Goal: Task Accomplishment & Management: Manage account settings

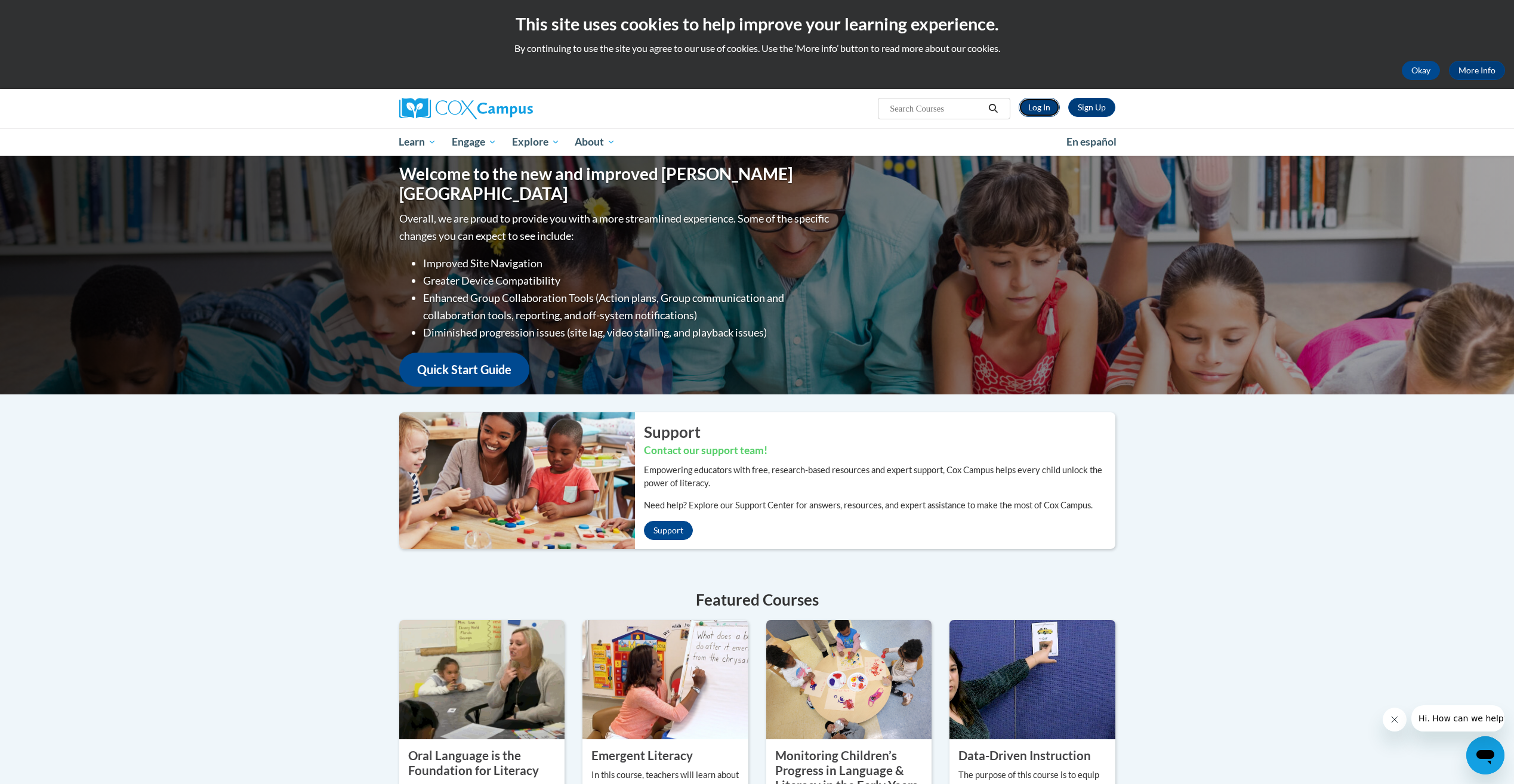
click at [1034, 107] on link "Log In" at bounding box center [1039, 107] width 41 height 19
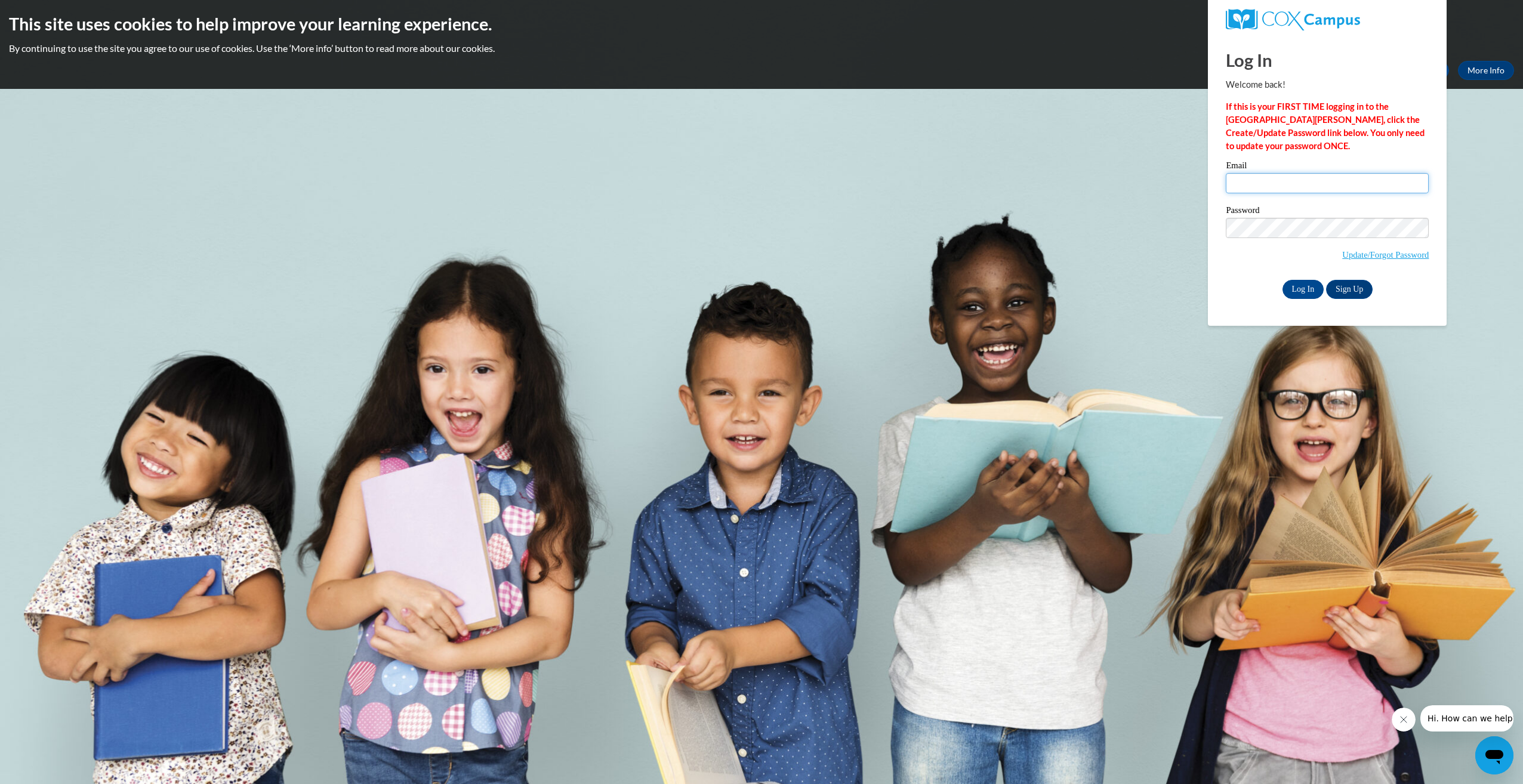
click at [1242, 184] on input "Email" at bounding box center [1327, 183] width 203 height 20
click at [1192, 304] on body "This site uses cookies to help improve your learning experience. By continuing …" at bounding box center [762, 392] width 1523 height 784
click at [1252, 180] on input "Email" at bounding box center [1327, 183] width 203 height 20
type input "sondrajeter4@gmail.com"
click at [1331, 281] on link "Sign Up" at bounding box center [1349, 289] width 47 height 19
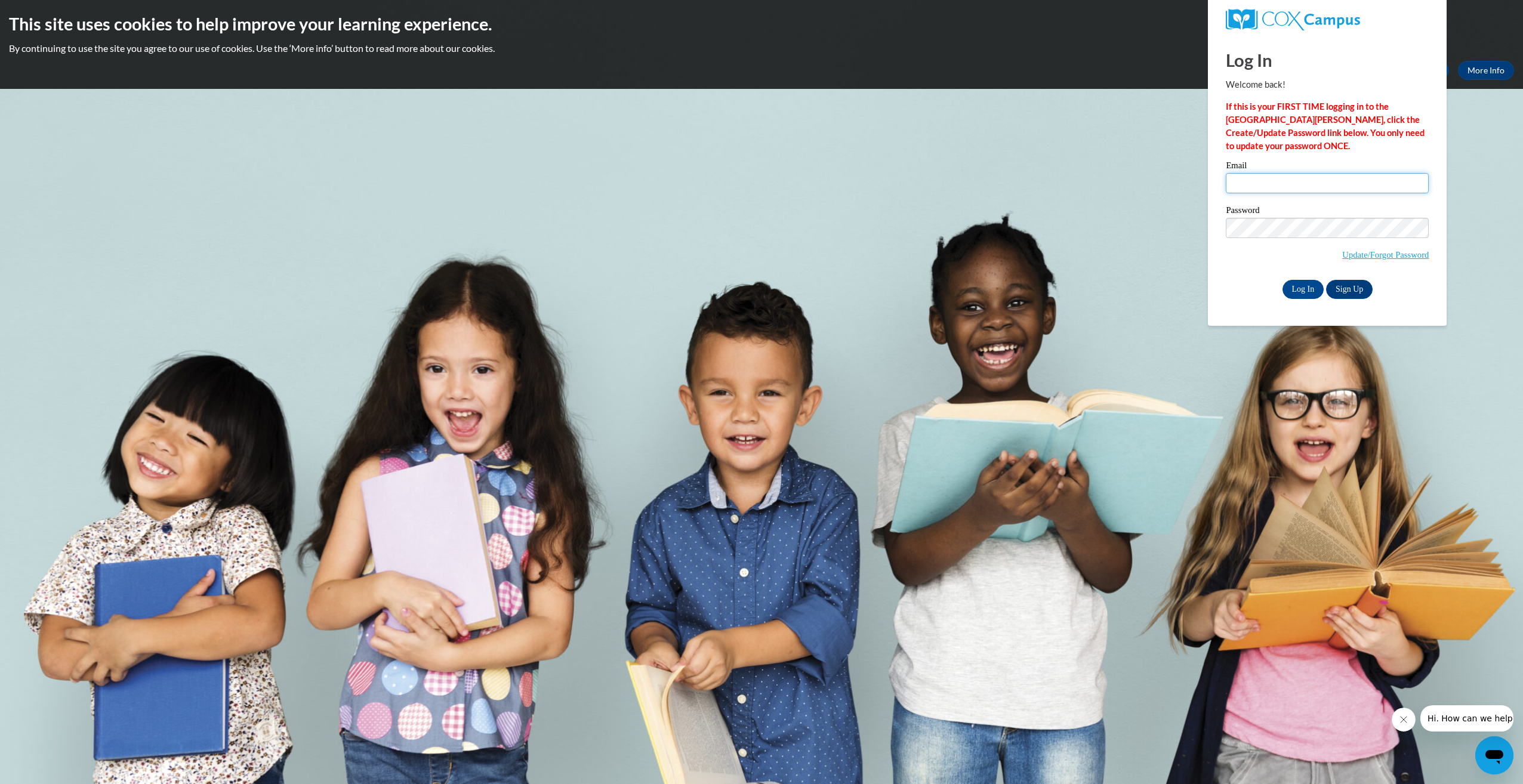
click at [1248, 181] on input "Email" at bounding box center [1327, 183] width 203 height 20
type input "sondrajeter4@gmail.com"
click at [1296, 288] on input "Log In" at bounding box center [1304, 289] width 42 height 19
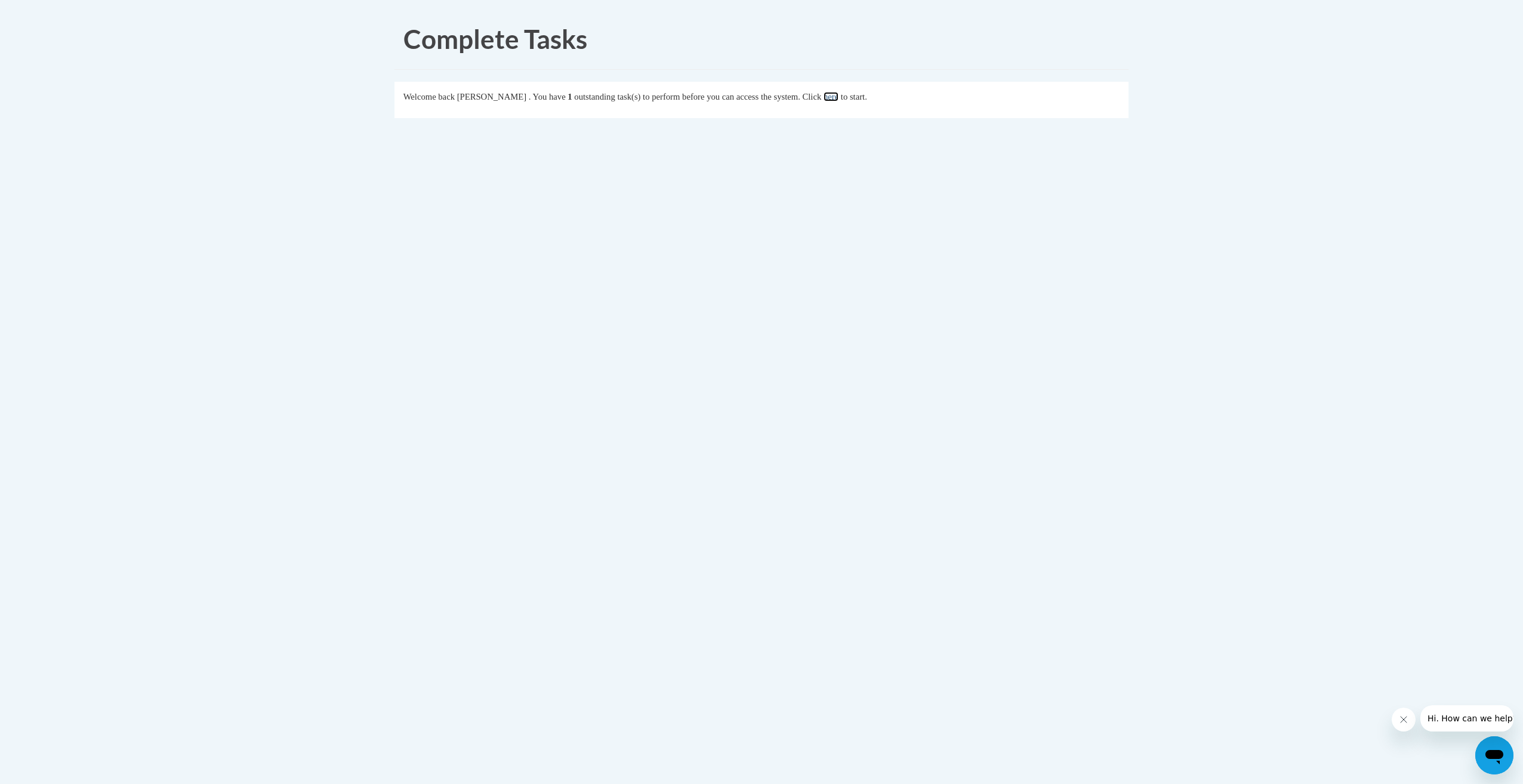
click at [839, 98] on link "here" at bounding box center [831, 96] width 15 height 10
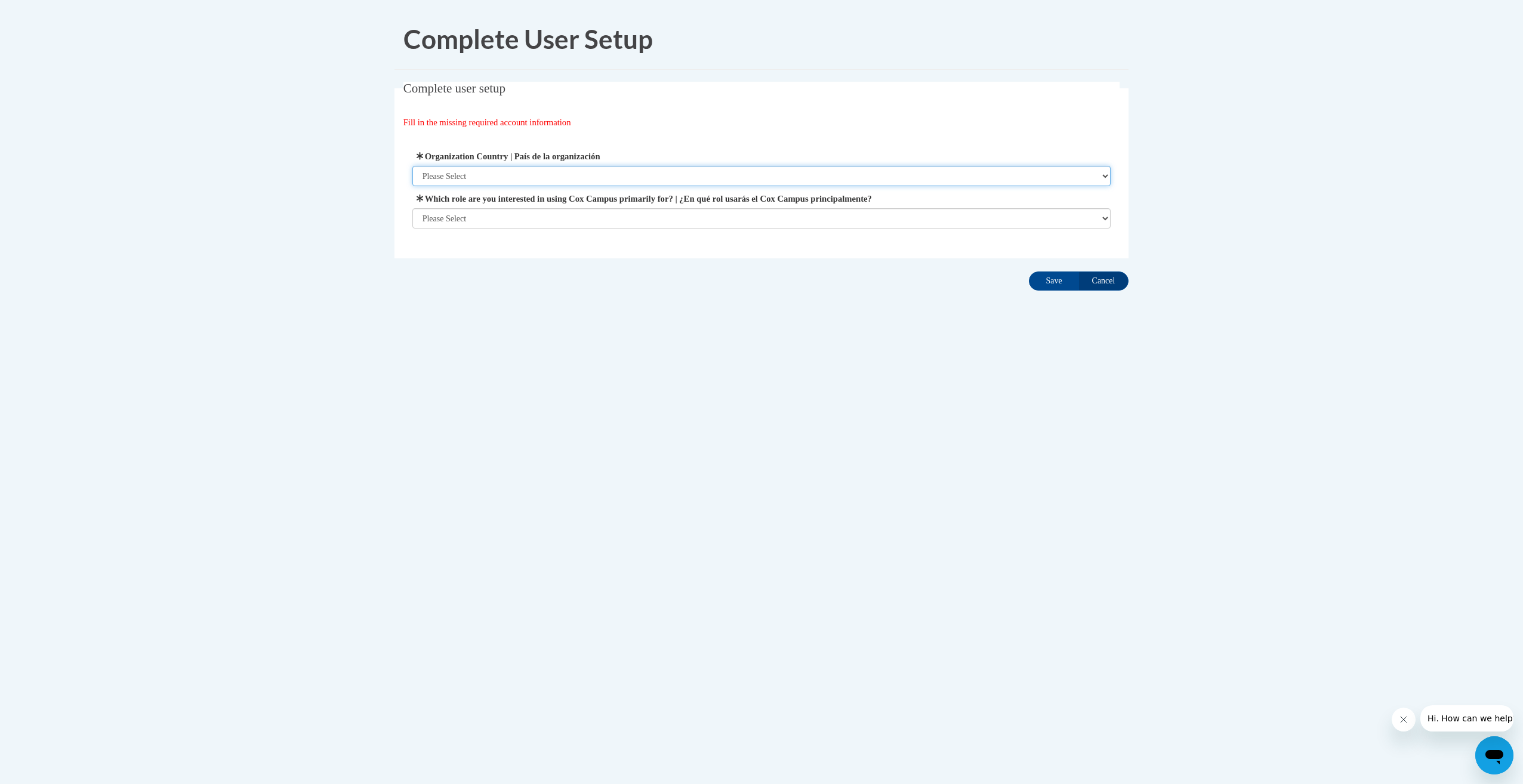
click at [1106, 171] on select "Please Select [GEOGRAPHIC_DATA] | [GEOGRAPHIC_DATA] Outside of [GEOGRAPHIC_DATA…" at bounding box center [762, 176] width 699 height 20
click at [1107, 177] on select "Please Select United States | Estados Unidos Outside of the United States | Fue…" at bounding box center [762, 176] width 699 height 20
click at [1106, 177] on select "Please Select United States | Estados Unidos Outside of the United States | Fue…" at bounding box center [762, 176] width 699 height 20
click at [1119, 206] on div "Organization Address Line 1 | Dirección de la organización Línea 1 Organization…" at bounding box center [762, 189] width 717 height 108
click at [1104, 220] on select "Please Select College/University | Colegio/Universidad Community/Nonprofit Part…" at bounding box center [762, 219] width 699 height 20
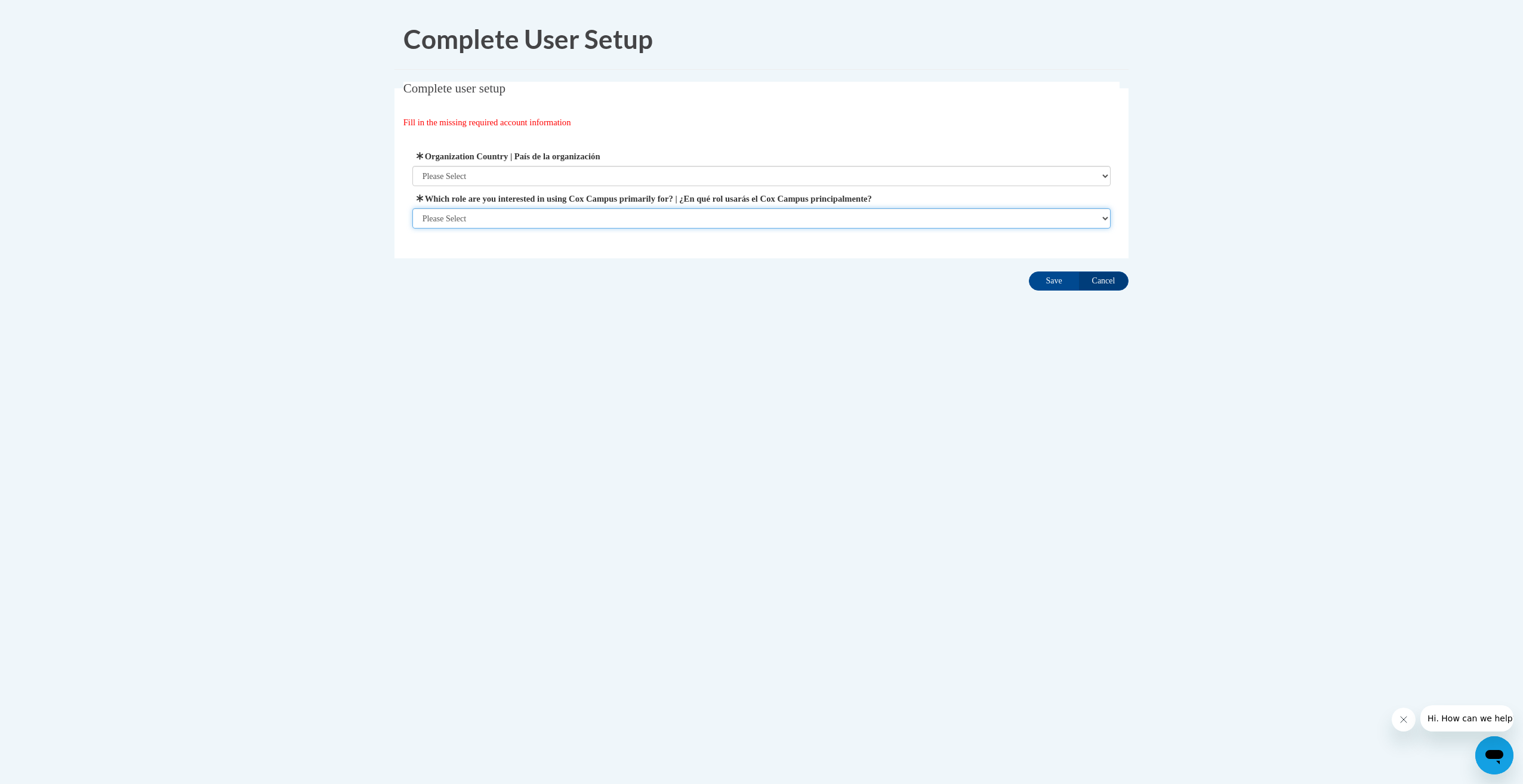
select select "fbf2d438-af2f-41f8-98f1-81c410e29de3"
click at [412, 229] on select "Please Select College/University | Colegio/Universidad Community/Nonprofit Part…" at bounding box center [762, 219] width 699 height 20
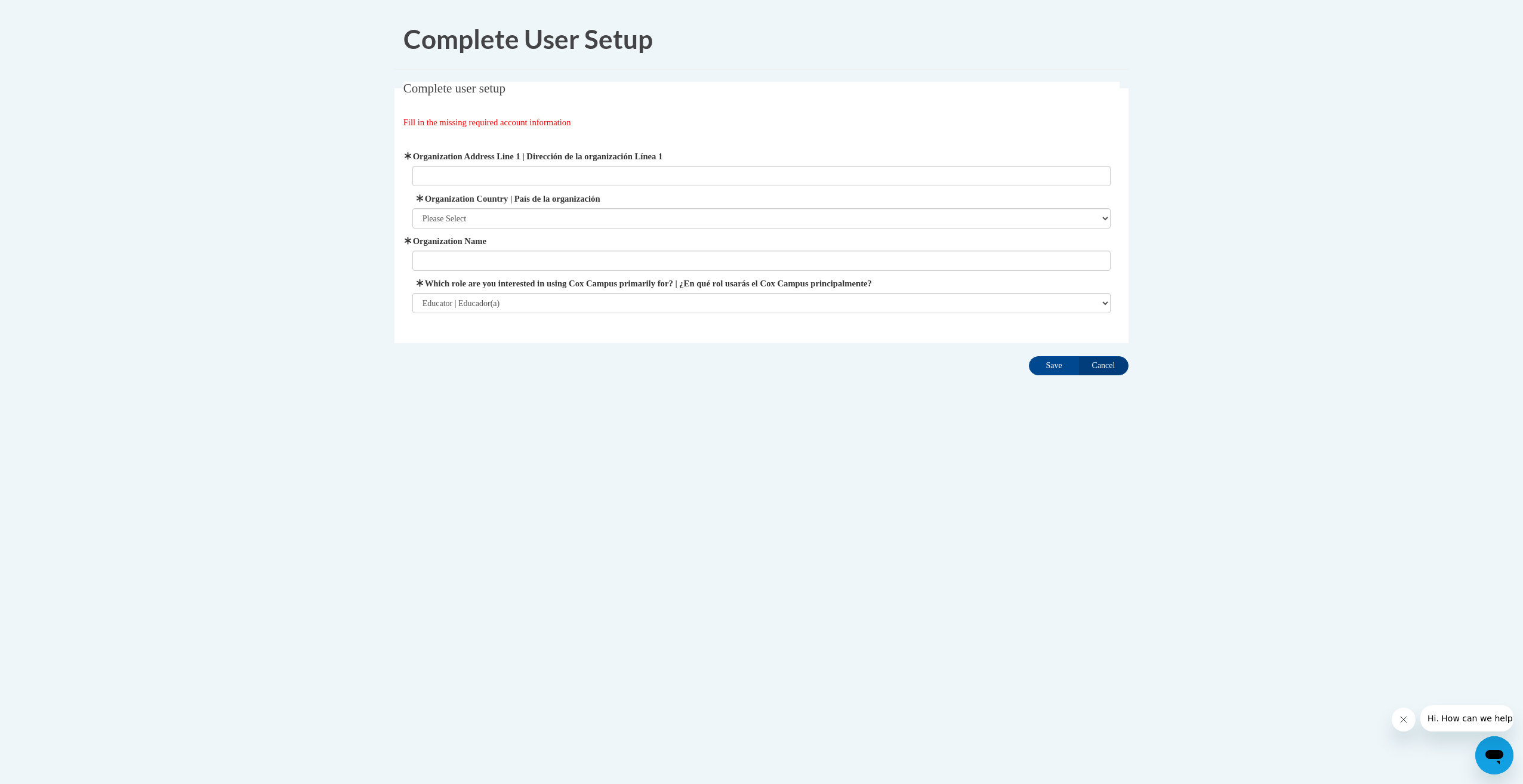
click at [1241, 248] on body "Complete User Setup Complete user setup Fill in the missing required account in…" at bounding box center [762, 392] width 1523 height 784
click at [1096, 366] on input "Cancel" at bounding box center [1104, 366] width 50 height 19
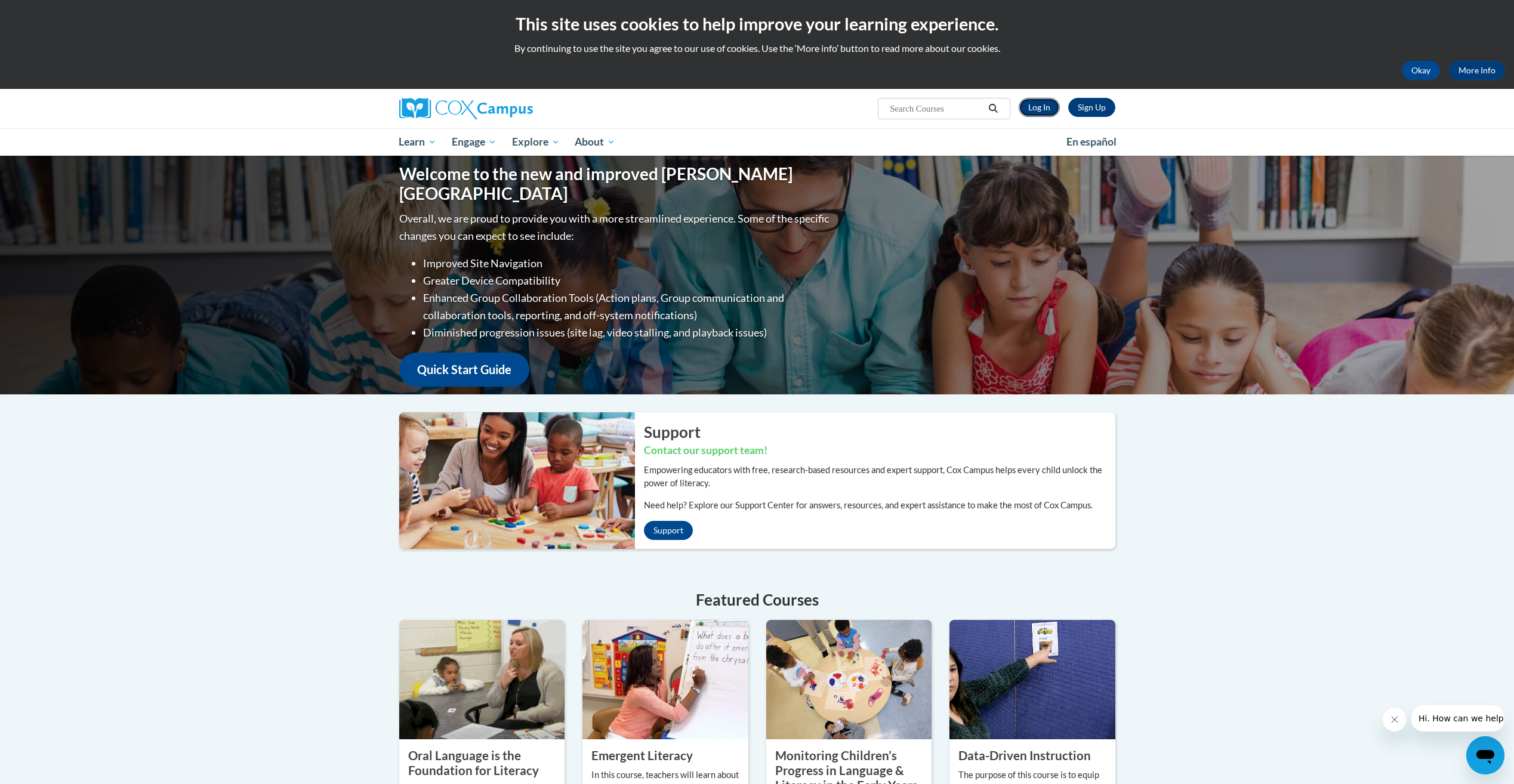
click at [1042, 107] on link "Log In" at bounding box center [1039, 107] width 41 height 19
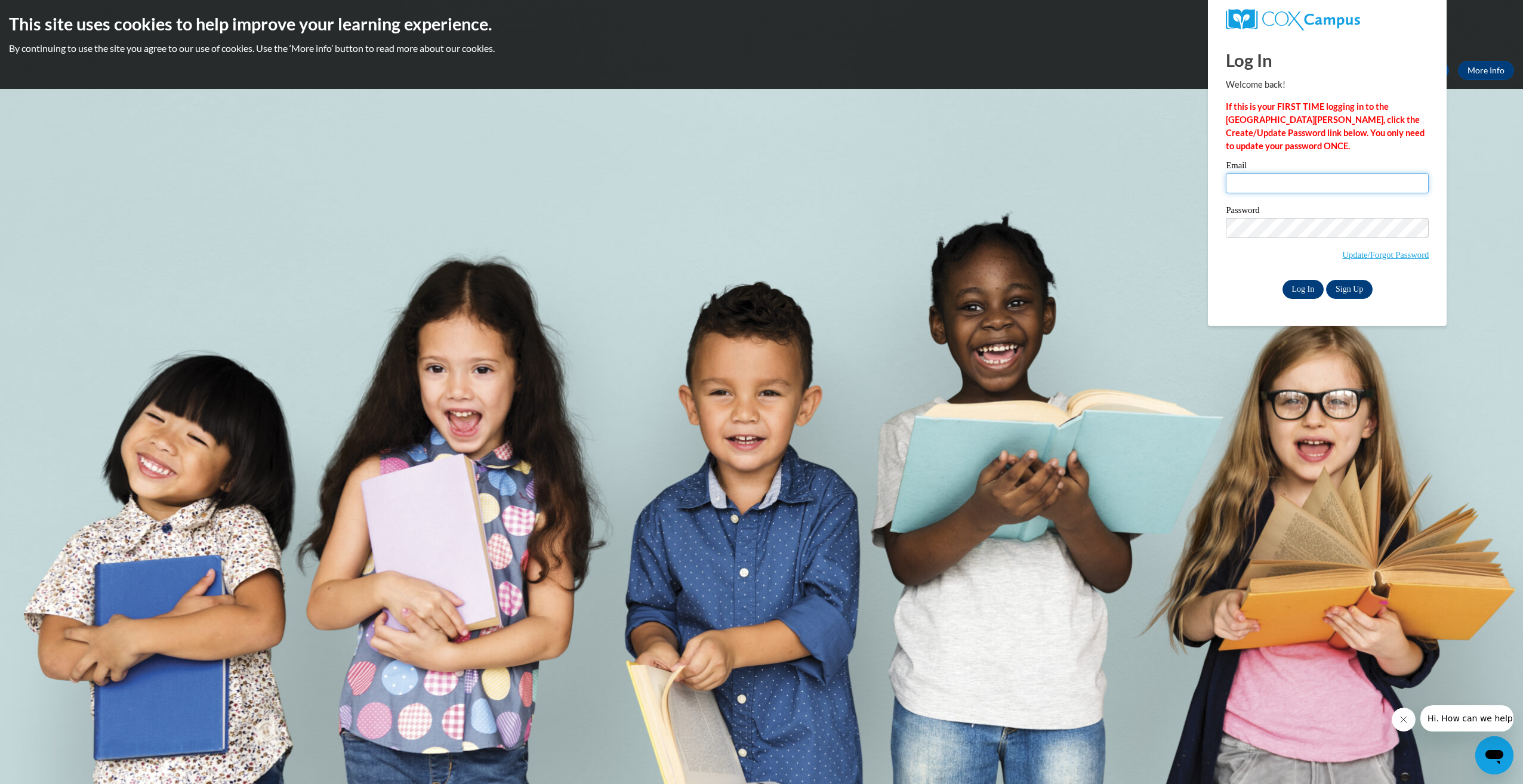
type input "[EMAIL_ADDRESS][DOMAIN_NAME]"
click at [1297, 284] on input "Log In" at bounding box center [1304, 289] width 42 height 19
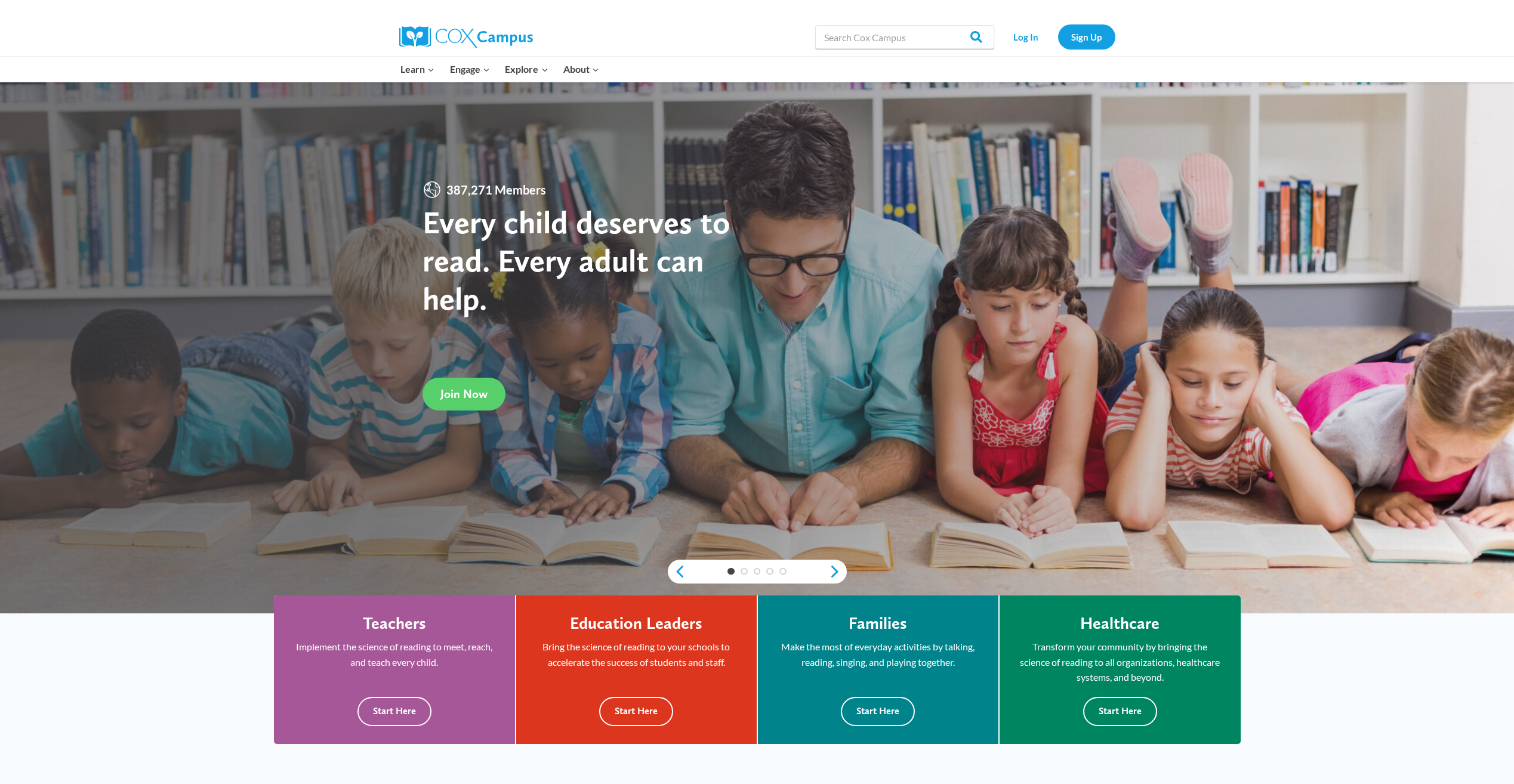
scroll to position [60, 0]
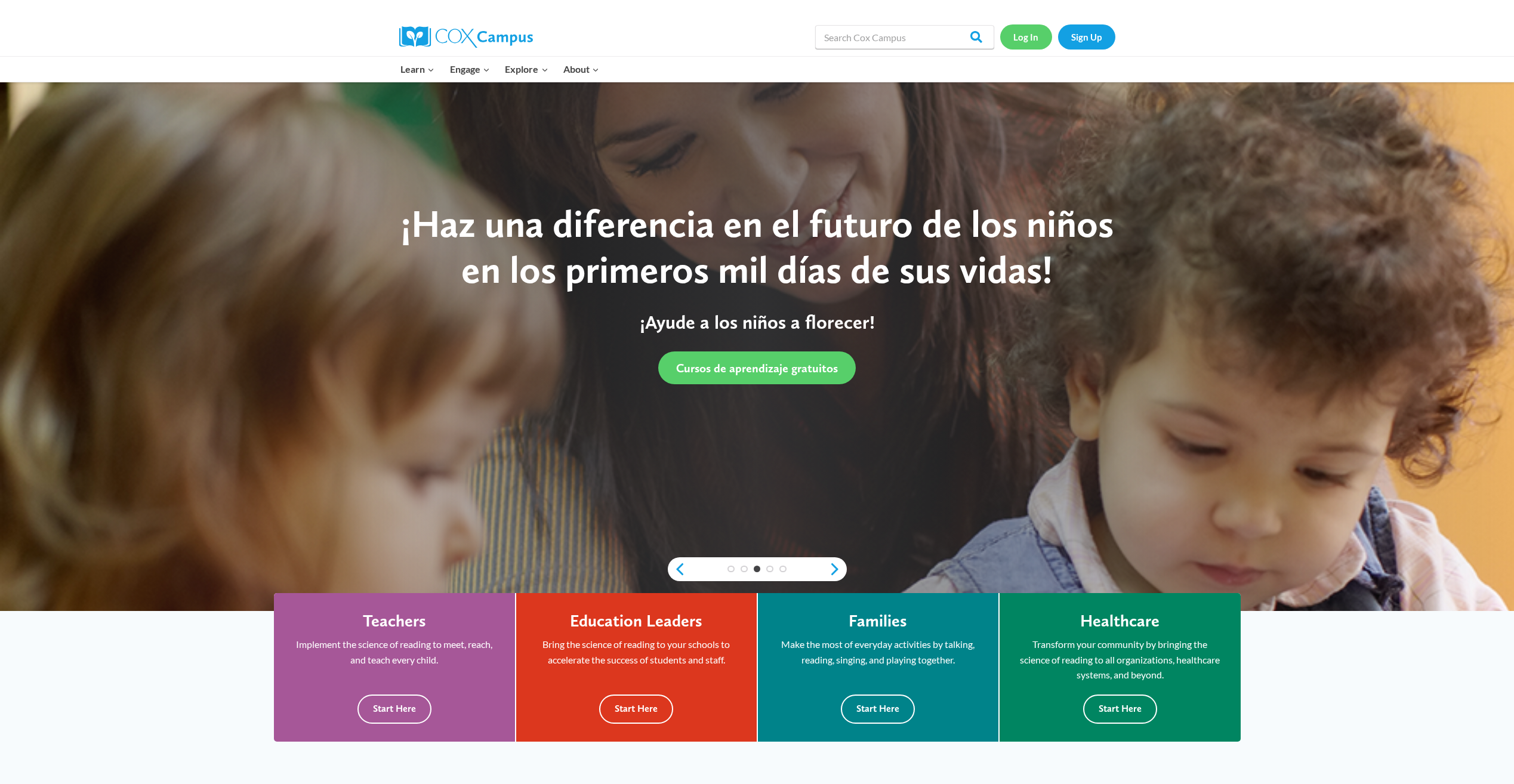
click at [1015, 43] on link "Log In" at bounding box center [1026, 37] width 52 height 25
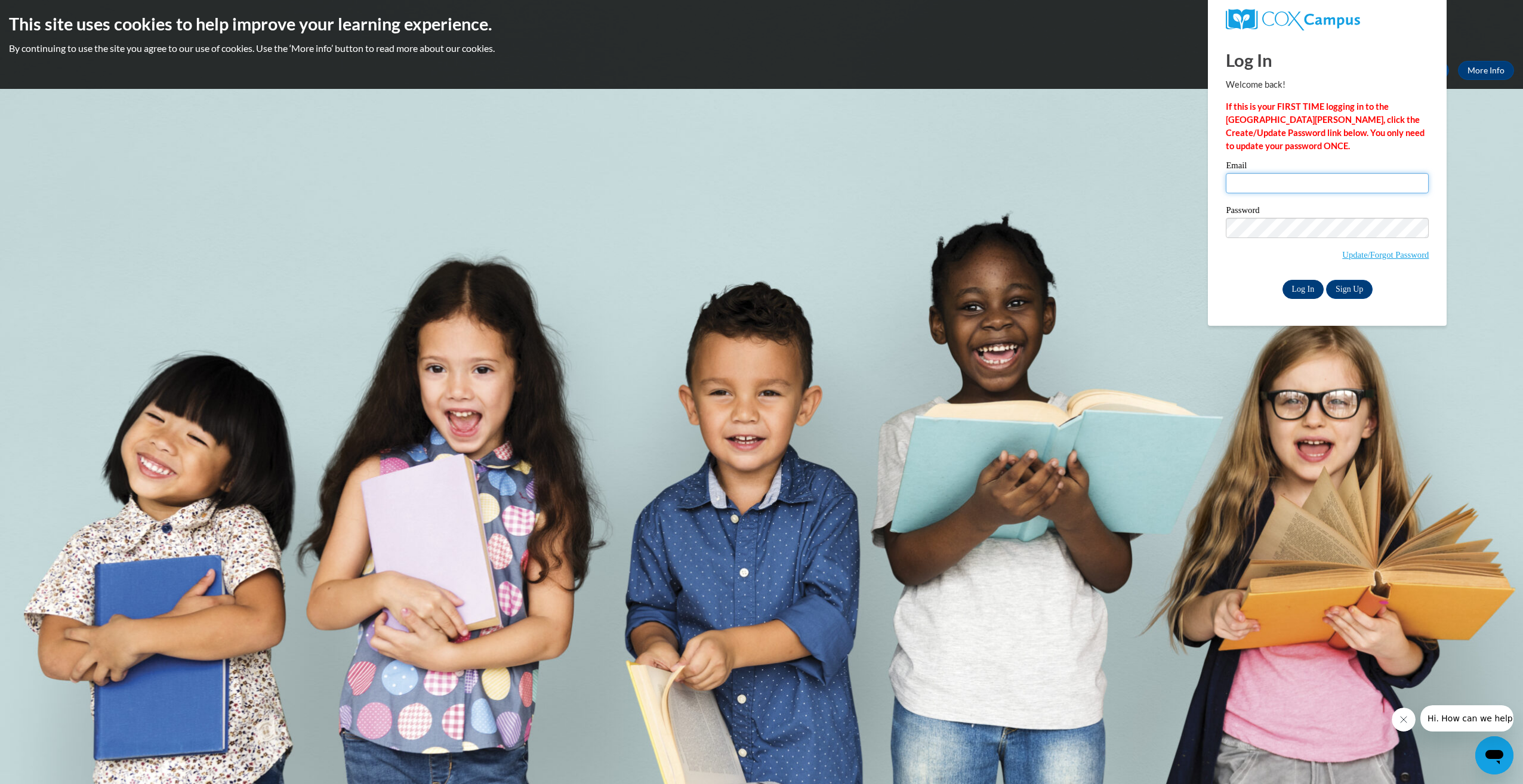
type input "[EMAIL_ADDRESS][DOMAIN_NAME]"
click at [1297, 284] on input "Log In" at bounding box center [1304, 289] width 42 height 19
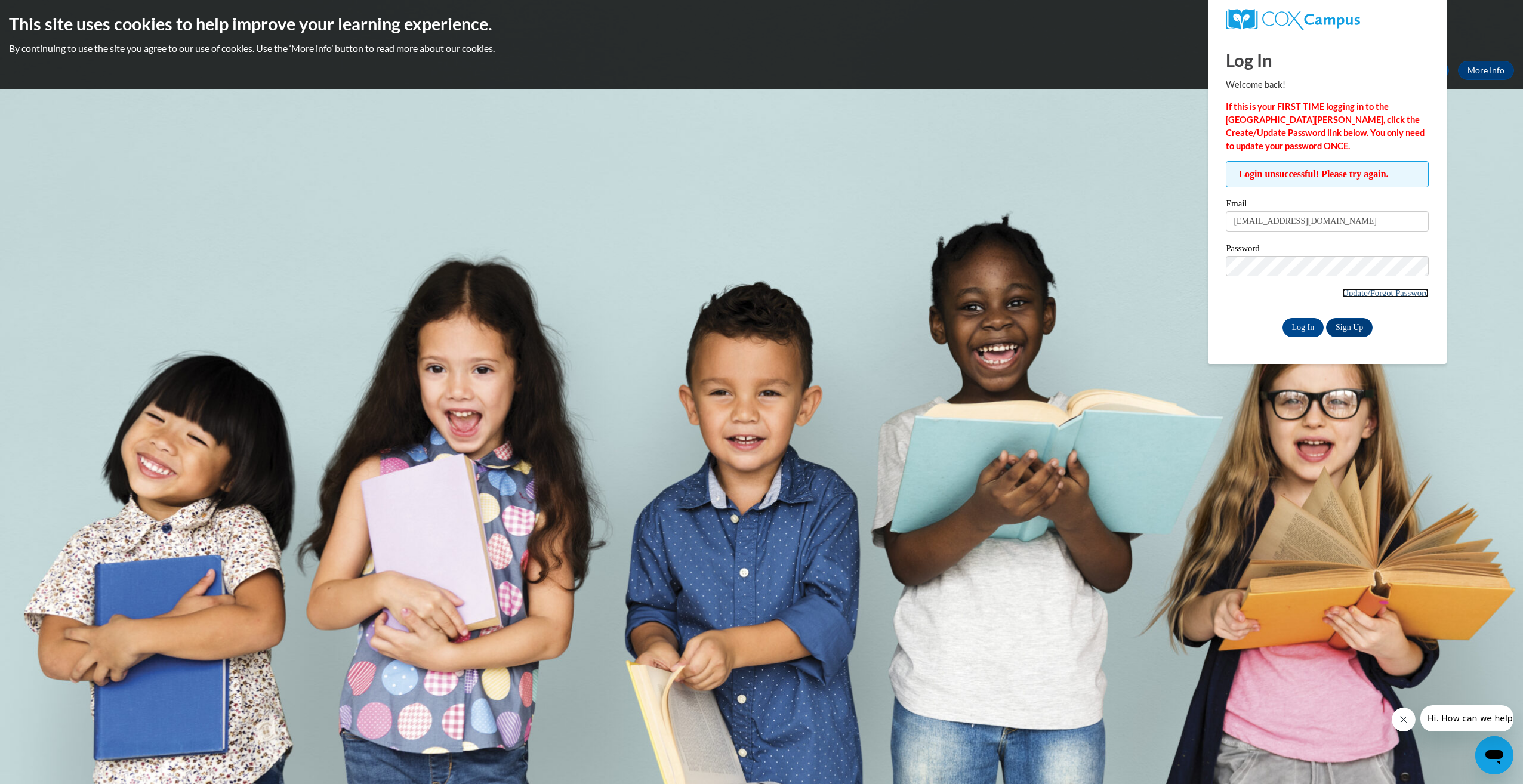
click at [1398, 296] on link "Update/Forgot Password" at bounding box center [1385, 293] width 86 height 10
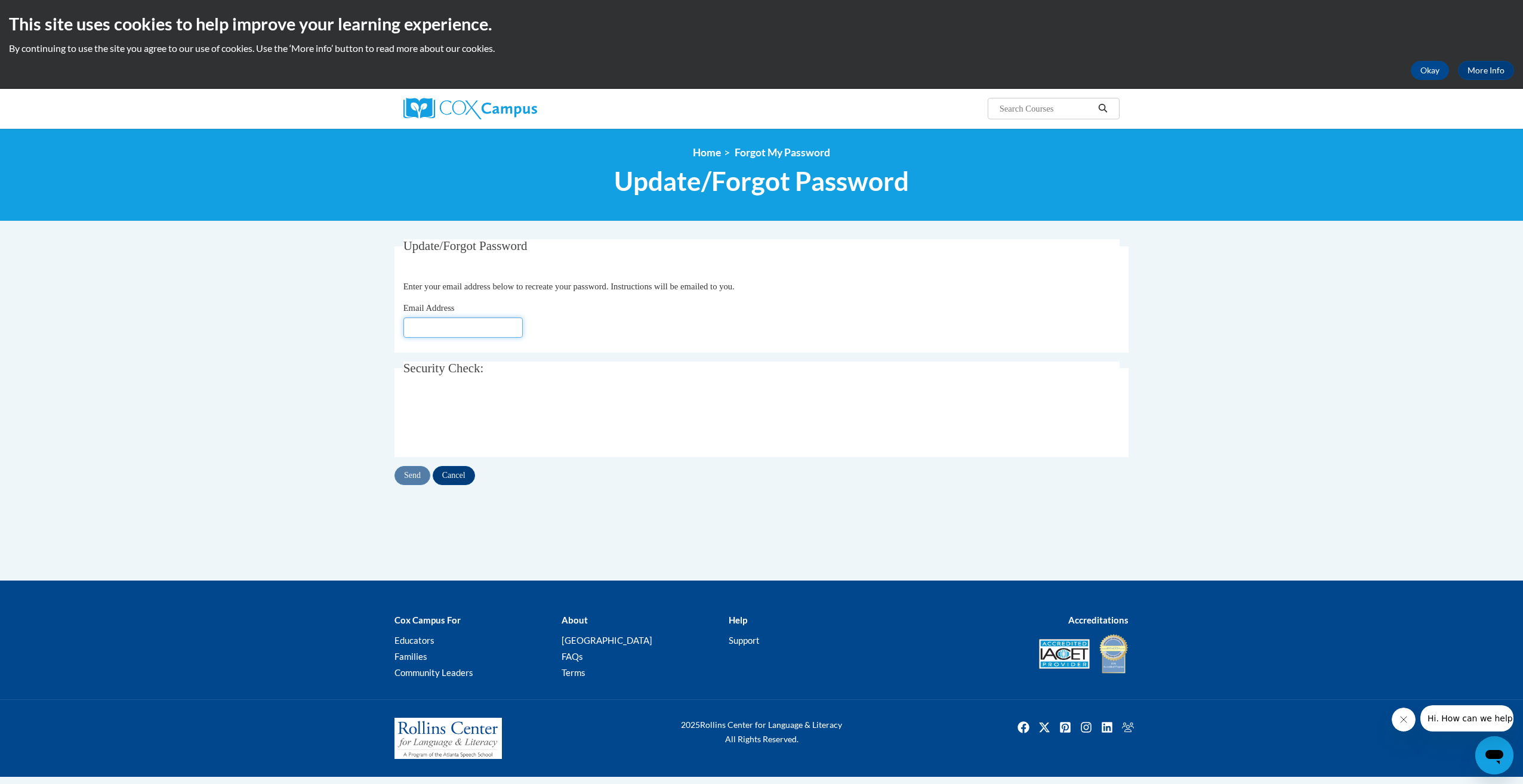
click at [451, 326] on input "Email Address" at bounding box center [463, 328] width 119 height 20
type input "[EMAIL_ADDRESS][DOMAIN_NAME]"
click at [405, 481] on input "Send" at bounding box center [412, 476] width 36 height 19
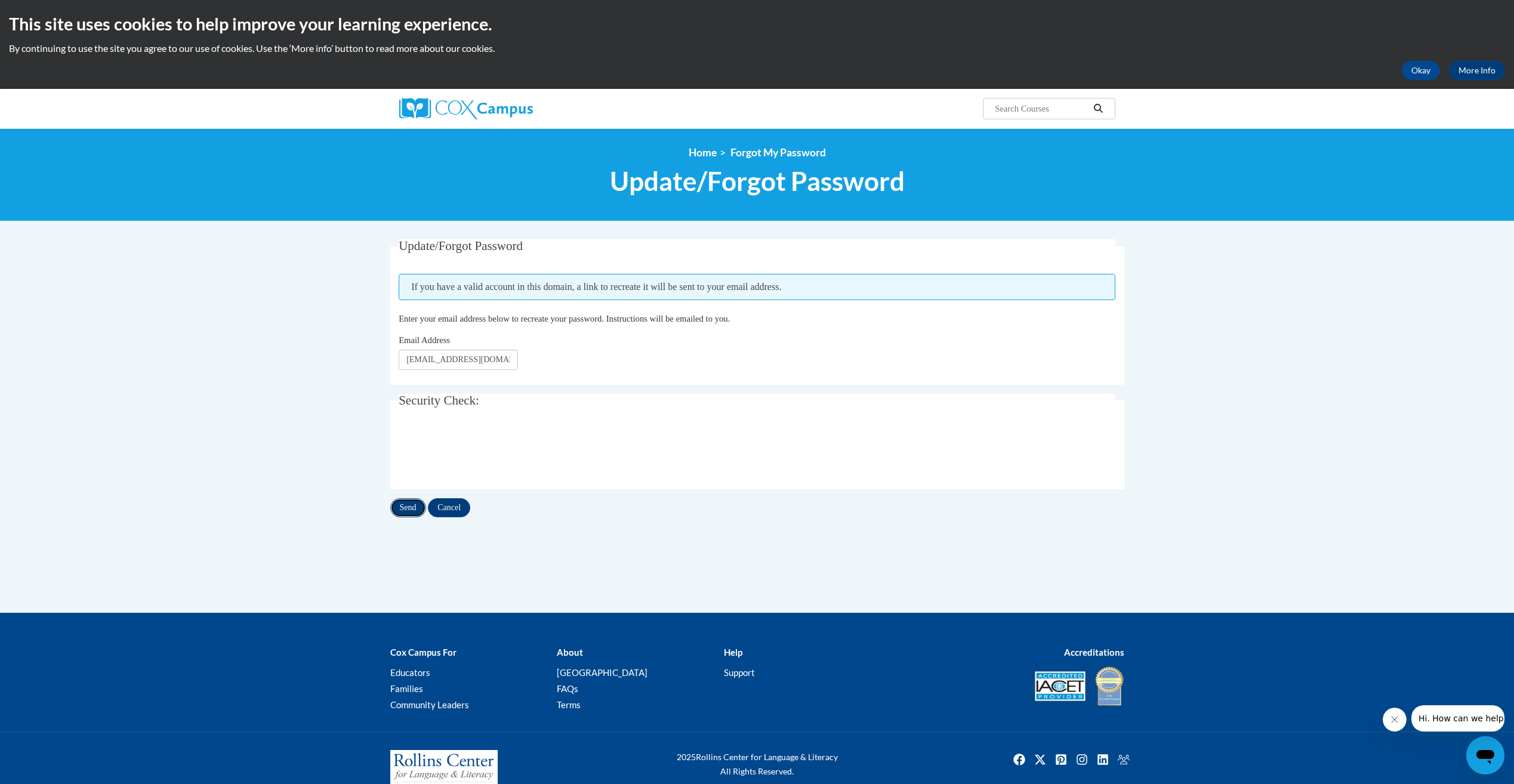
click at [403, 508] on input "Send" at bounding box center [408, 508] width 36 height 19
click at [406, 505] on input "Send" at bounding box center [408, 508] width 36 height 19
click at [406, 511] on input "Send" at bounding box center [408, 508] width 36 height 19
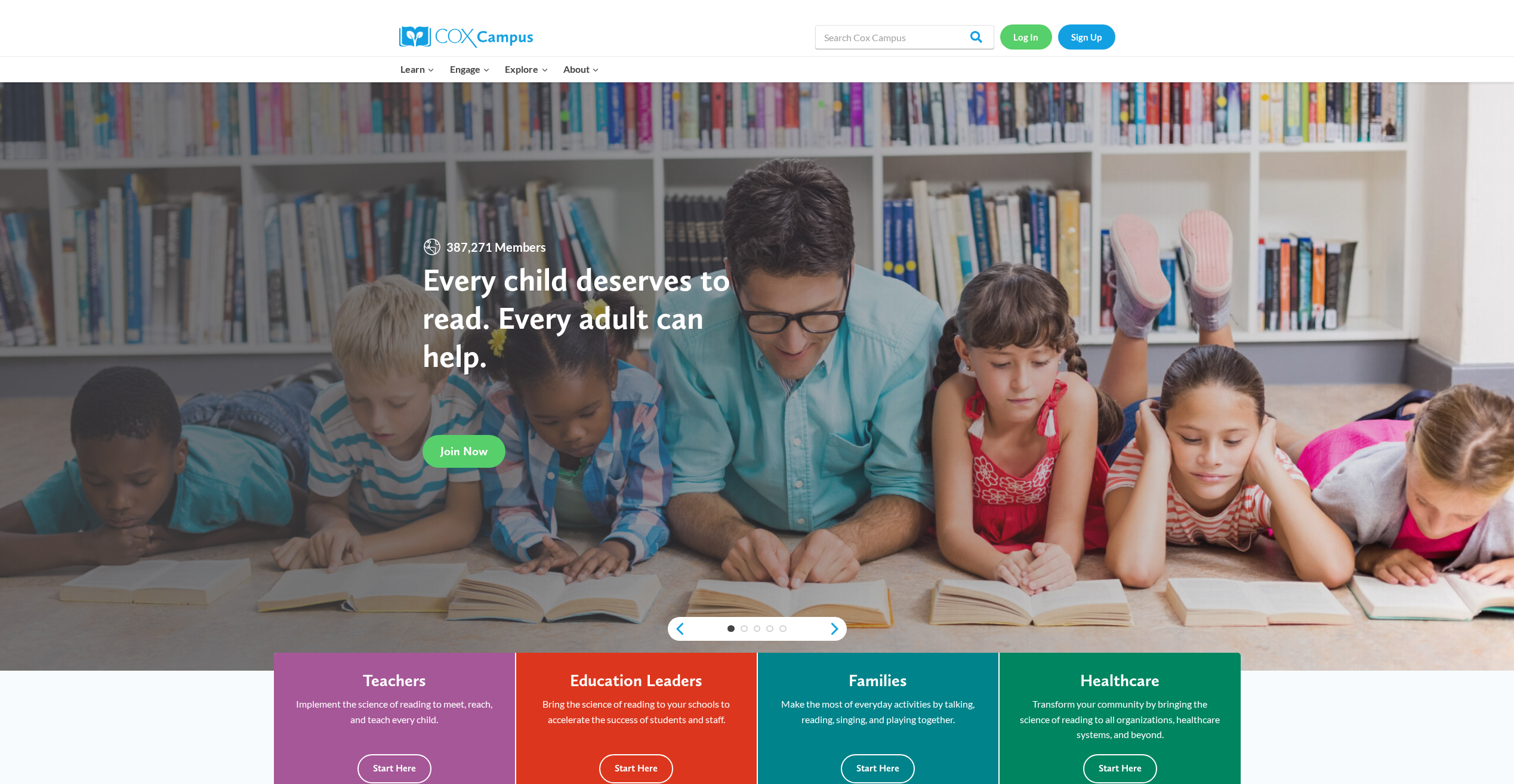
click at [1026, 44] on link "Log In" at bounding box center [1026, 37] width 52 height 25
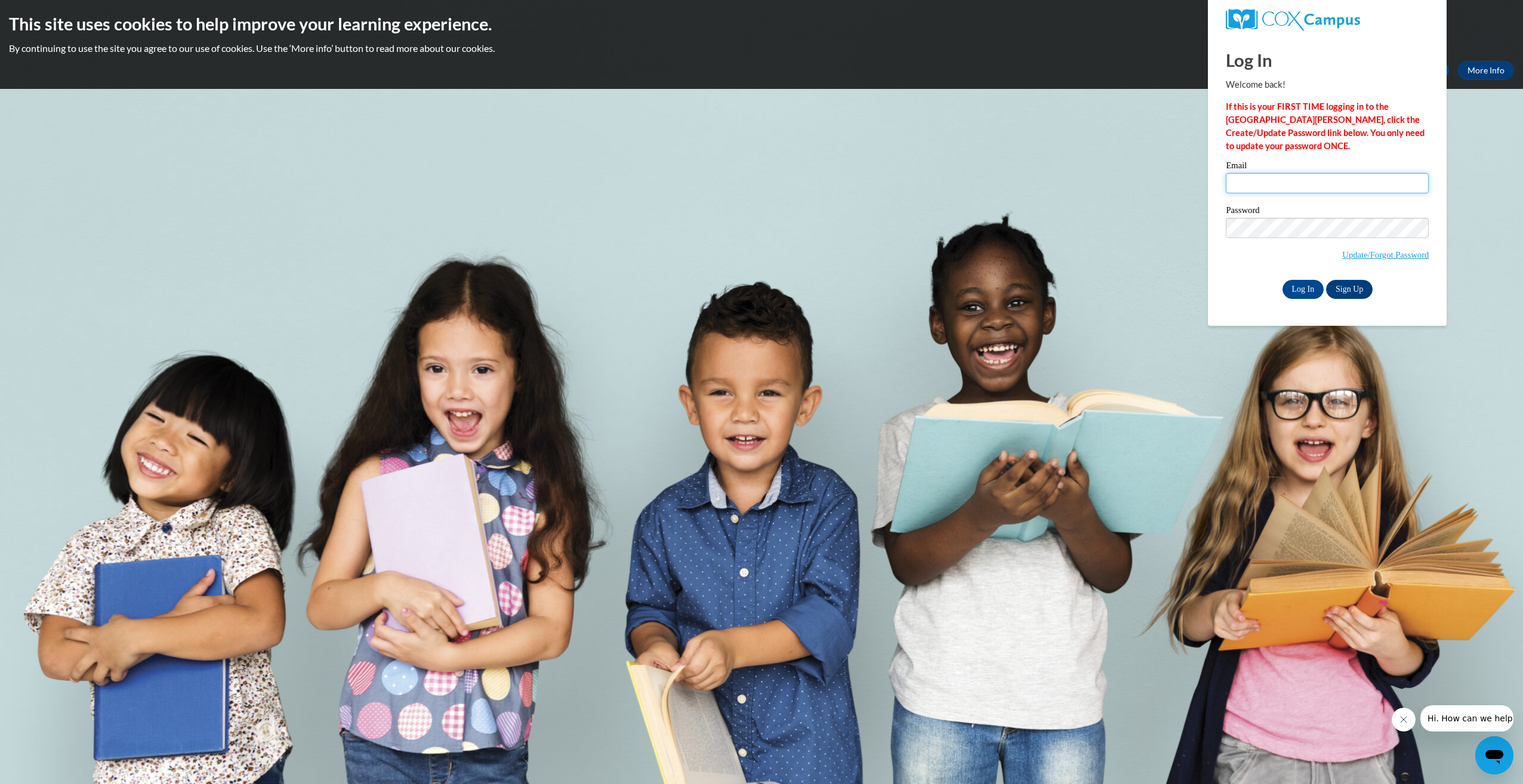
type input "[EMAIL_ADDRESS][DOMAIN_NAME]"
click at [1445, 375] on body "This site uses cookies to help improve your learning experience. By continuing …" at bounding box center [762, 392] width 1523 height 784
click at [1310, 288] on input "Log In" at bounding box center [1304, 289] width 42 height 19
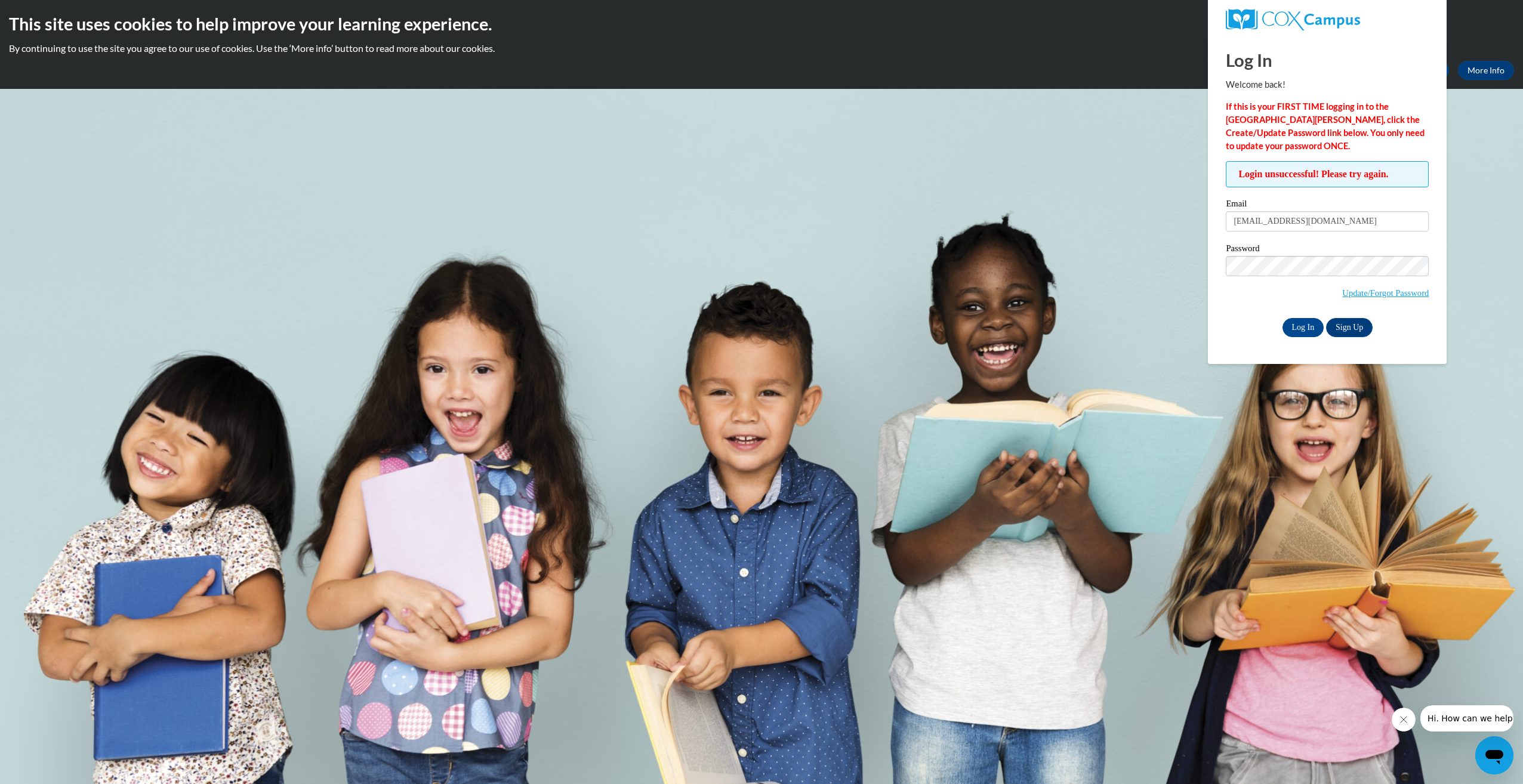
click at [1404, 395] on body "This site uses cookies to help improve your learning experience. By continuing …" at bounding box center [762, 392] width 1523 height 784
click at [1295, 326] on input "Log In" at bounding box center [1304, 328] width 42 height 19
click at [1342, 292] on link "Update/Forgot Password" at bounding box center [1385, 293] width 86 height 10
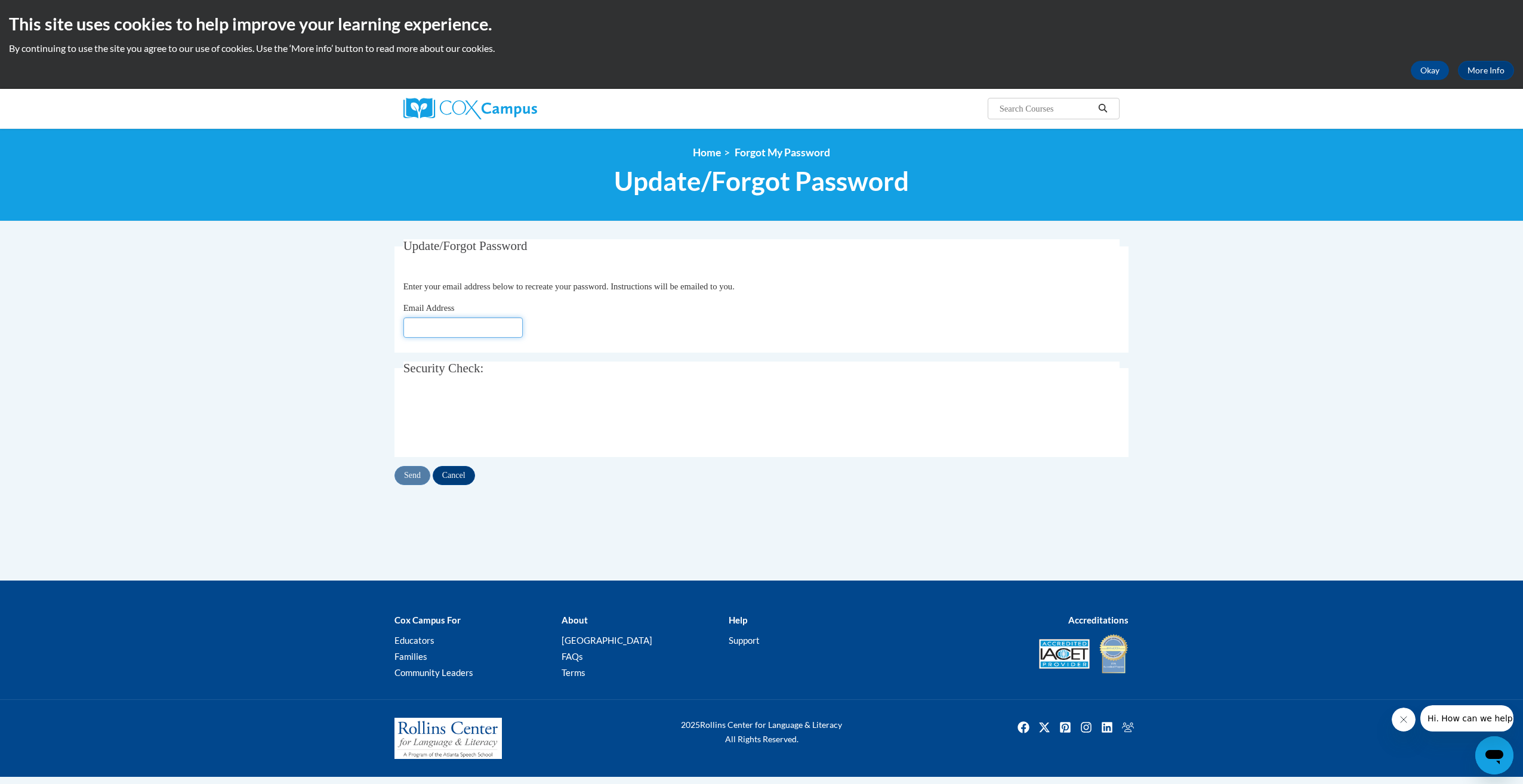
click at [430, 328] on input "Email Address" at bounding box center [463, 328] width 119 height 20
type input "[EMAIL_ADDRESS][DOMAIN_NAME]"
click at [414, 477] on input "Send" at bounding box center [412, 476] width 36 height 19
